Goal: Information Seeking & Learning: Learn about a topic

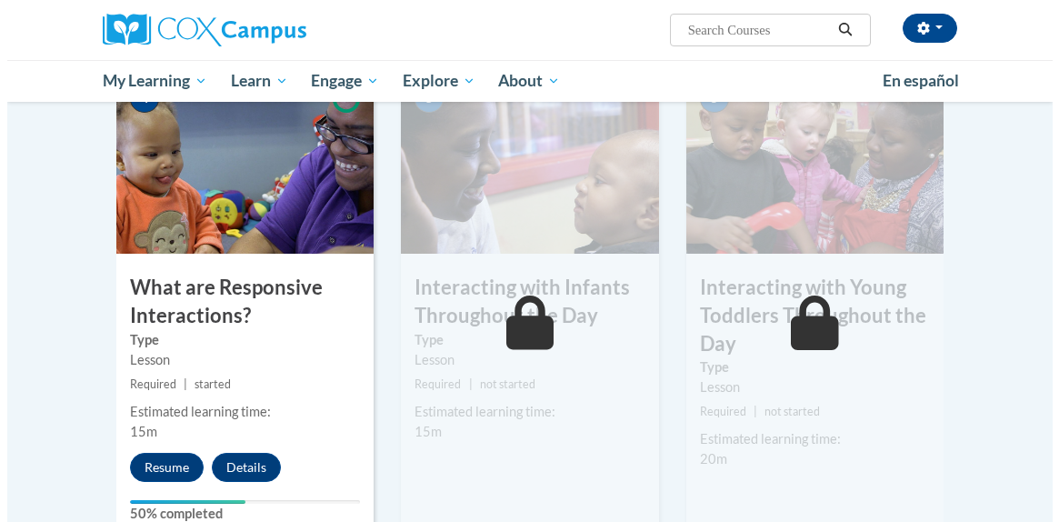
scroll to position [1047, 0]
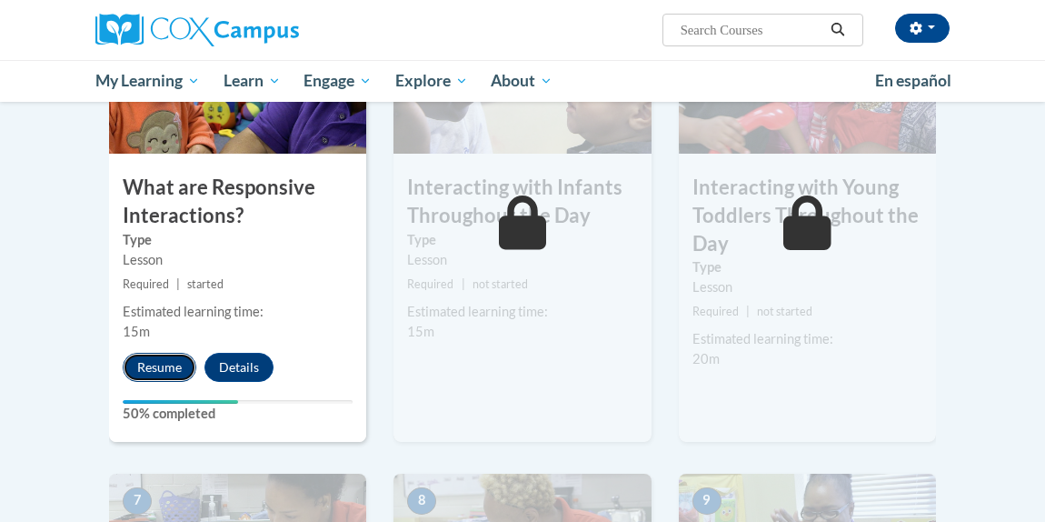
click at [161, 368] on button "Resume" at bounding box center [160, 367] width 74 height 29
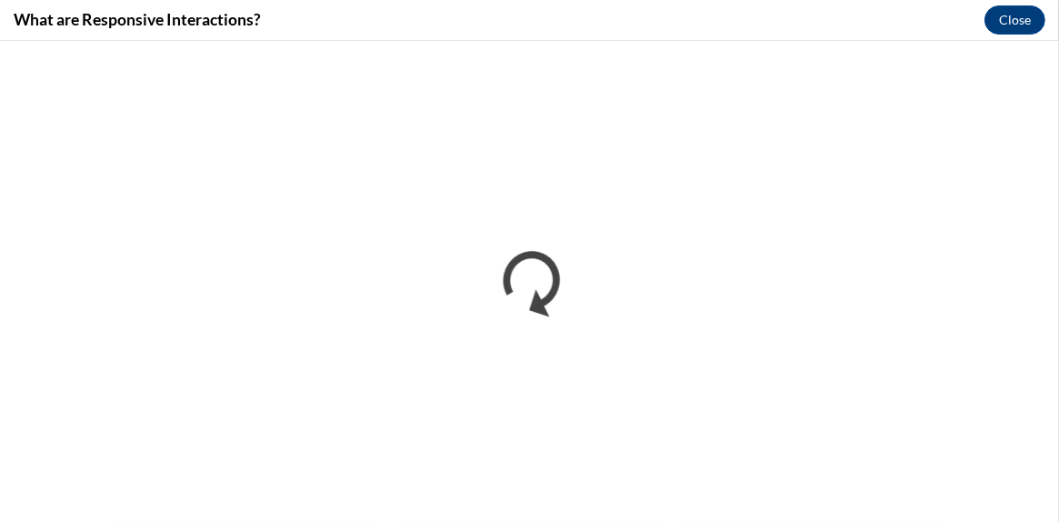
scroll to position [0, 0]
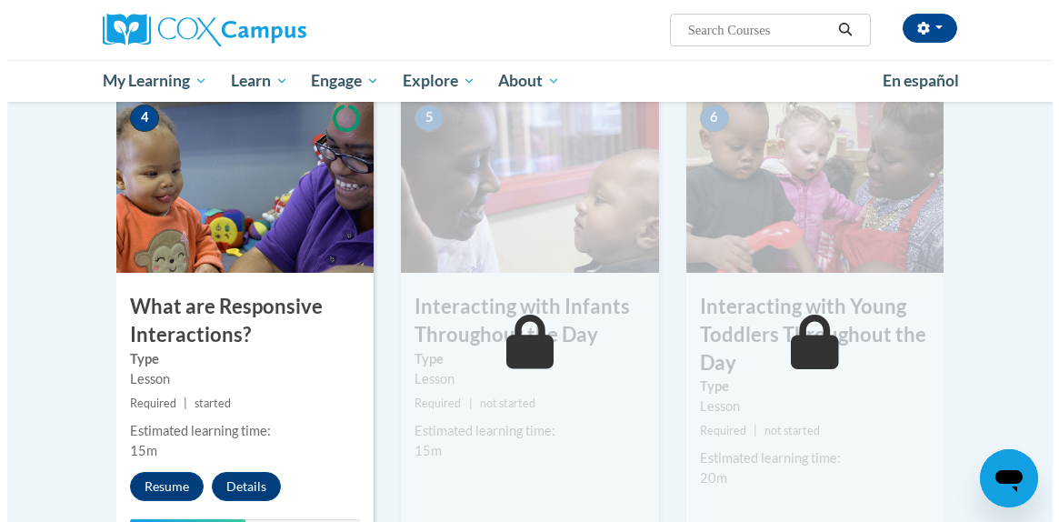
scroll to position [929, 0]
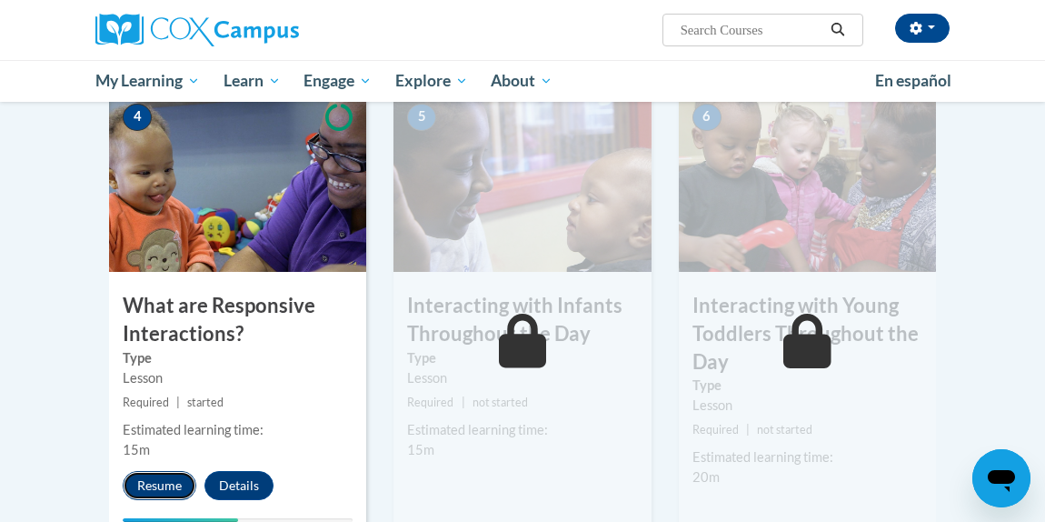
click at [172, 481] on button "Resume" at bounding box center [160, 485] width 74 height 29
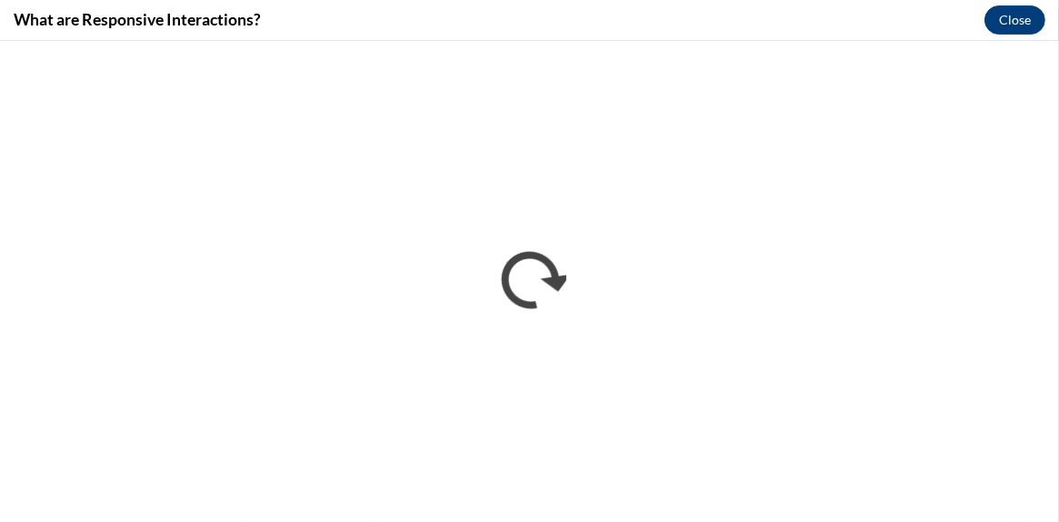
scroll to position [0, 0]
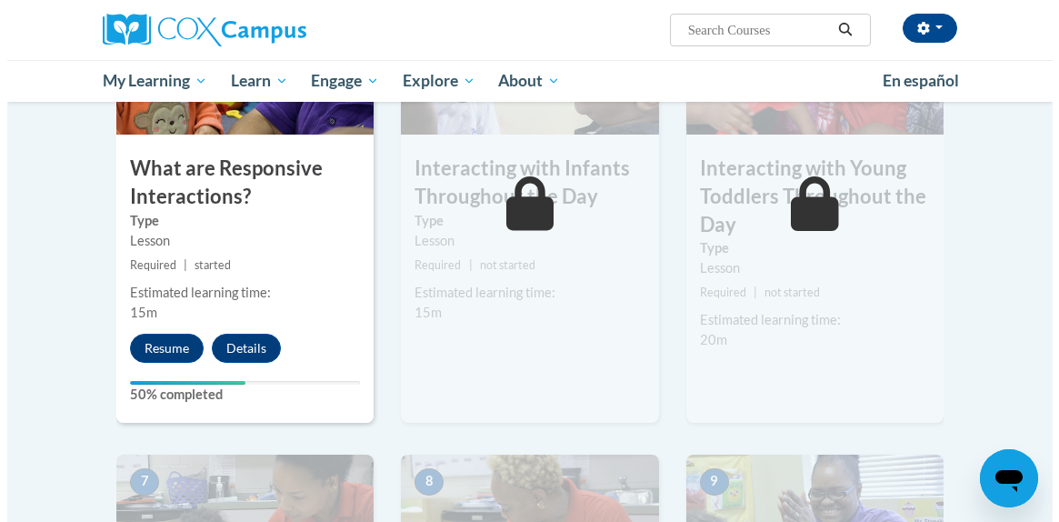
scroll to position [1107, 0]
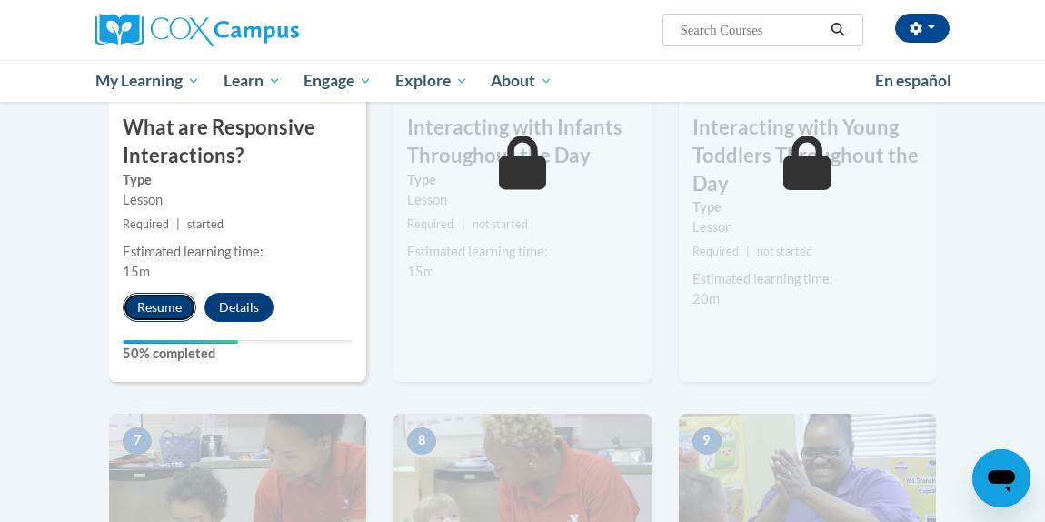
click at [149, 305] on button "Resume" at bounding box center [160, 307] width 74 height 29
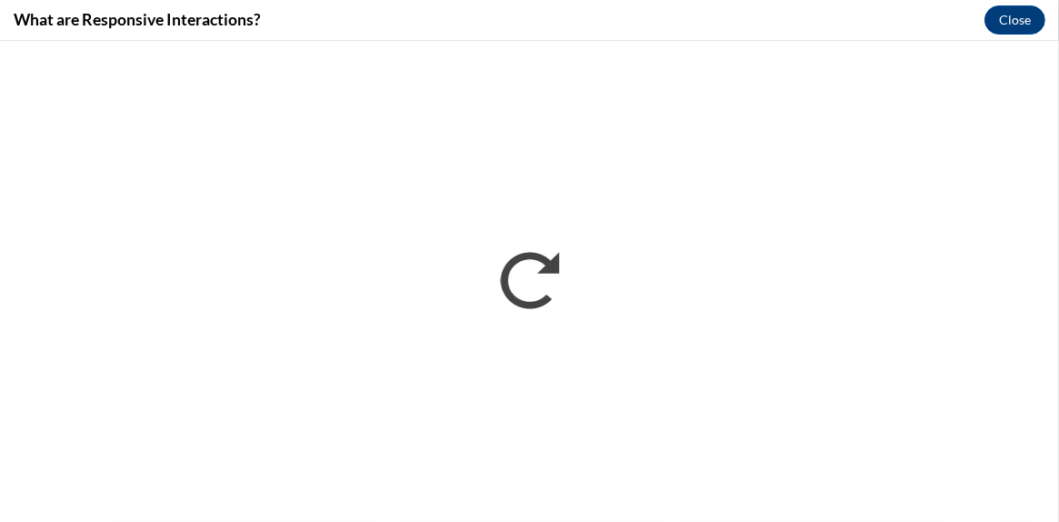
scroll to position [0, 0]
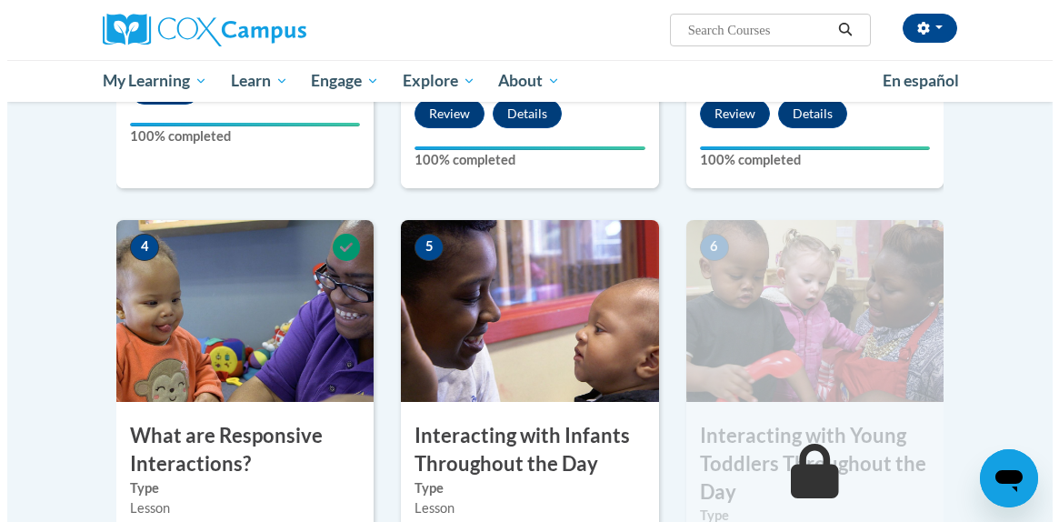
scroll to position [1182, 0]
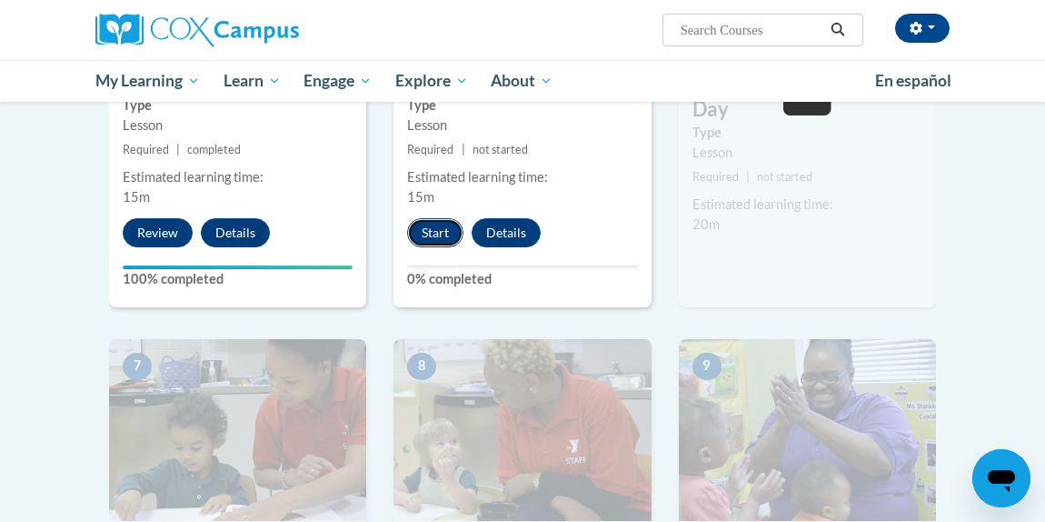
click at [434, 224] on button "Start" at bounding box center [435, 232] width 56 height 29
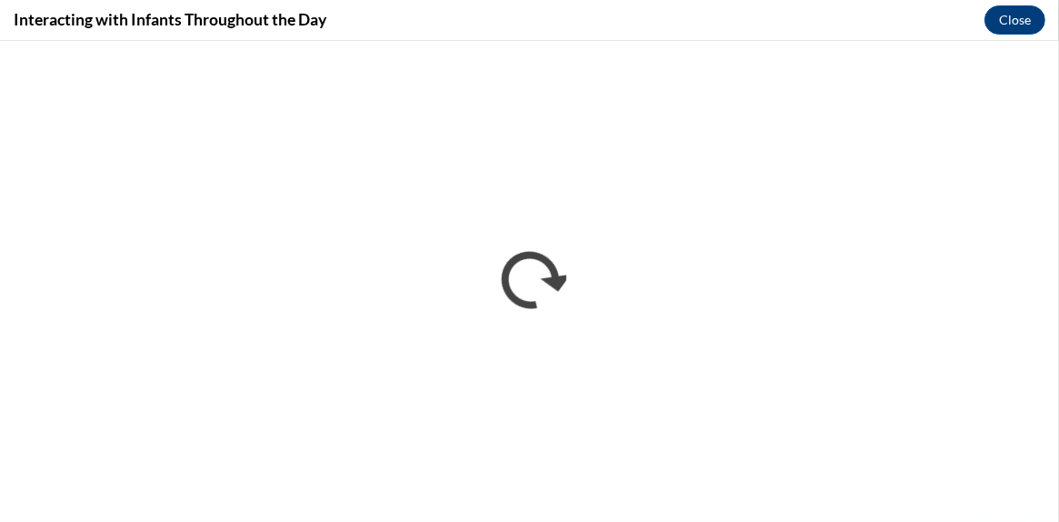
scroll to position [0, 0]
